Goal: Answer question/provide support: Share knowledge or assist other users

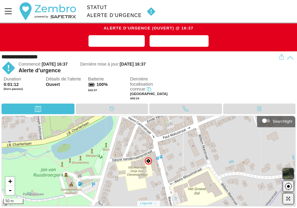
click at [203, 97] on div "Duration 0:01:12 (hors pauses) Détails de l'alerte Ouvert Batterie 100% à 16:37…" at bounding box center [150, 90] width 292 height 27
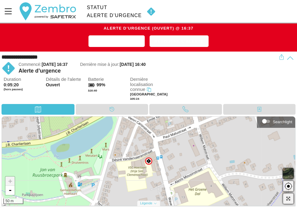
click at [173, 42] on span "Résoudre l'alerte" at bounding box center [179, 41] width 49 height 8
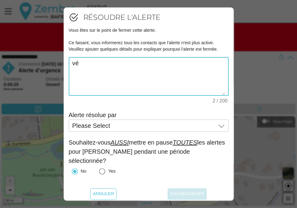
type textarea "v"
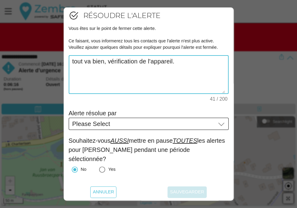
type textarea "tout va bien, vérification de l'appareil."
click at [155, 125] on div "Please Select Please Select" at bounding box center [144, 123] width 144 height 12
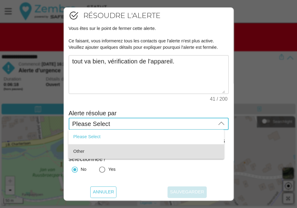
click at [93, 155] on div "Other" at bounding box center [146, 151] width 146 height 10
type input "Other"
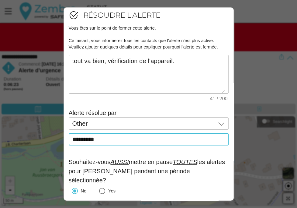
scroll to position [24, 0]
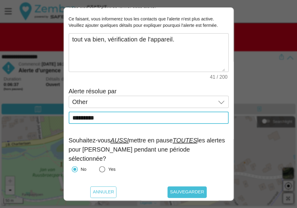
type input "*********"
click at [178, 191] on span "Sauvegarder" at bounding box center [187, 192] width 34 height 12
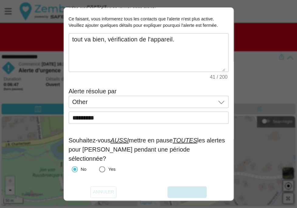
scroll to position [0, 0]
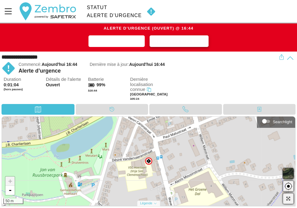
click at [180, 43] on span "Résoudre l'alerte" at bounding box center [179, 41] width 49 height 8
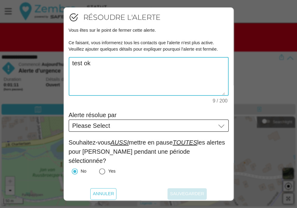
type textarea "test ok"
click at [210, 126] on div "Please Select Please Select" at bounding box center [144, 125] width 144 height 12
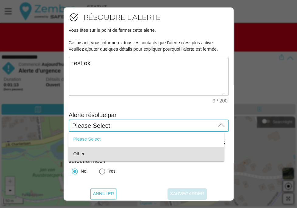
click at [91, 154] on div "Other" at bounding box center [146, 153] width 146 height 5
type input "Other"
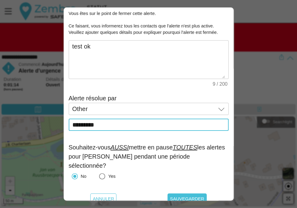
scroll to position [24, 0]
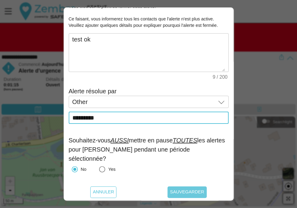
click at [179, 191] on span "Sauvegarder" at bounding box center [187, 192] width 34 height 12
